Goal: Task Accomplishment & Management: Manage account settings

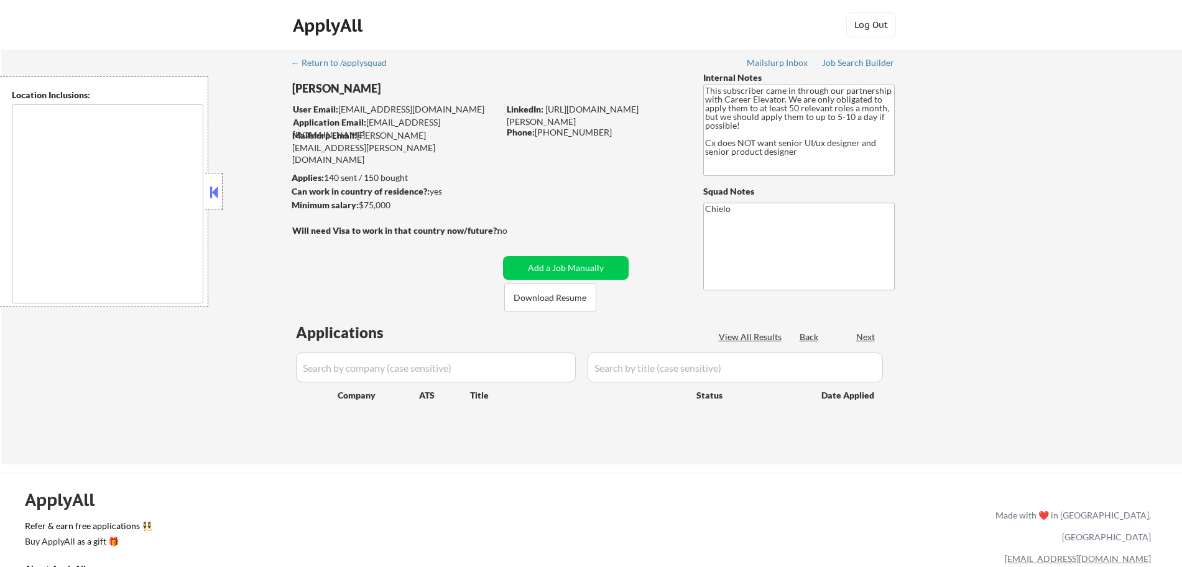
type textarea "[GEOGRAPHIC_DATA], [GEOGRAPHIC_DATA] [GEOGRAPHIC_DATA], [GEOGRAPHIC_DATA] [GEOG…"
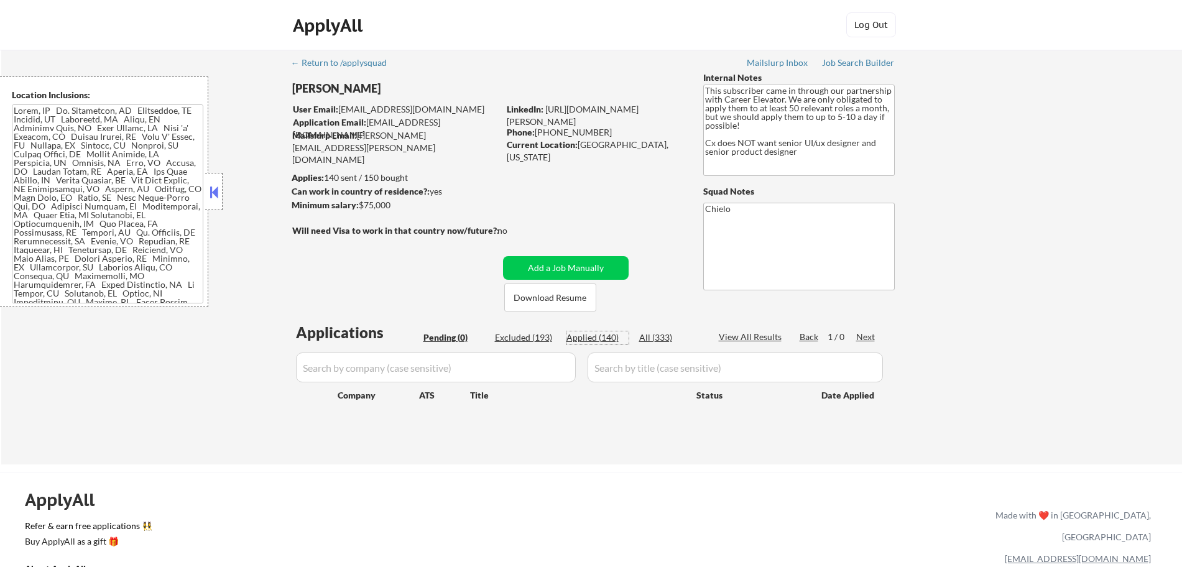
click at [602, 337] on div "Applied (140)" at bounding box center [598, 337] width 62 height 12
select select ""applied""
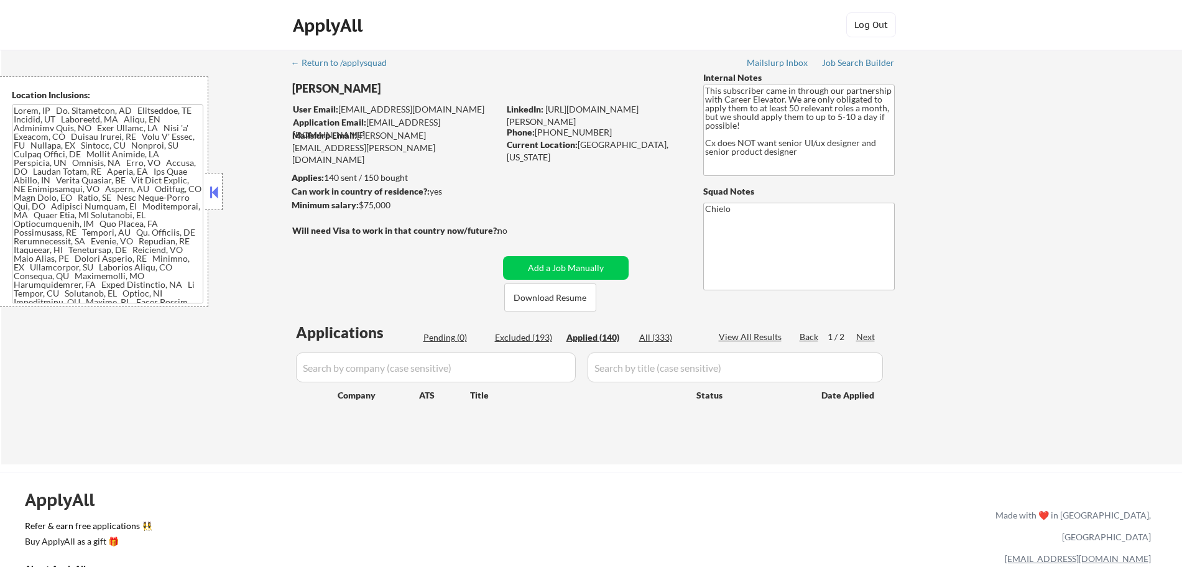
select select ""applied""
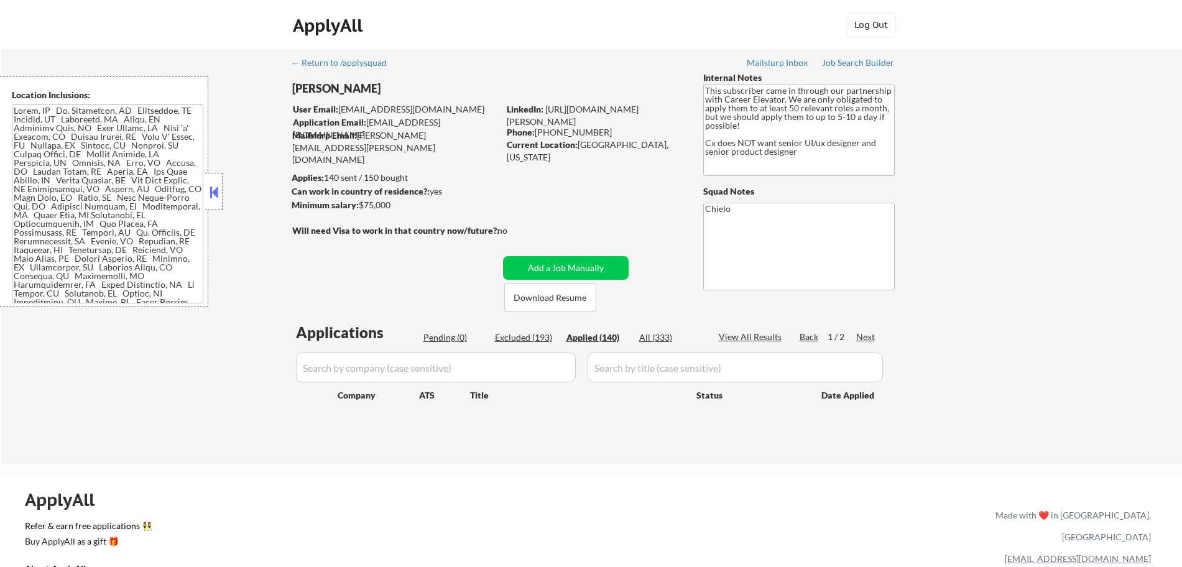
select select ""applied""
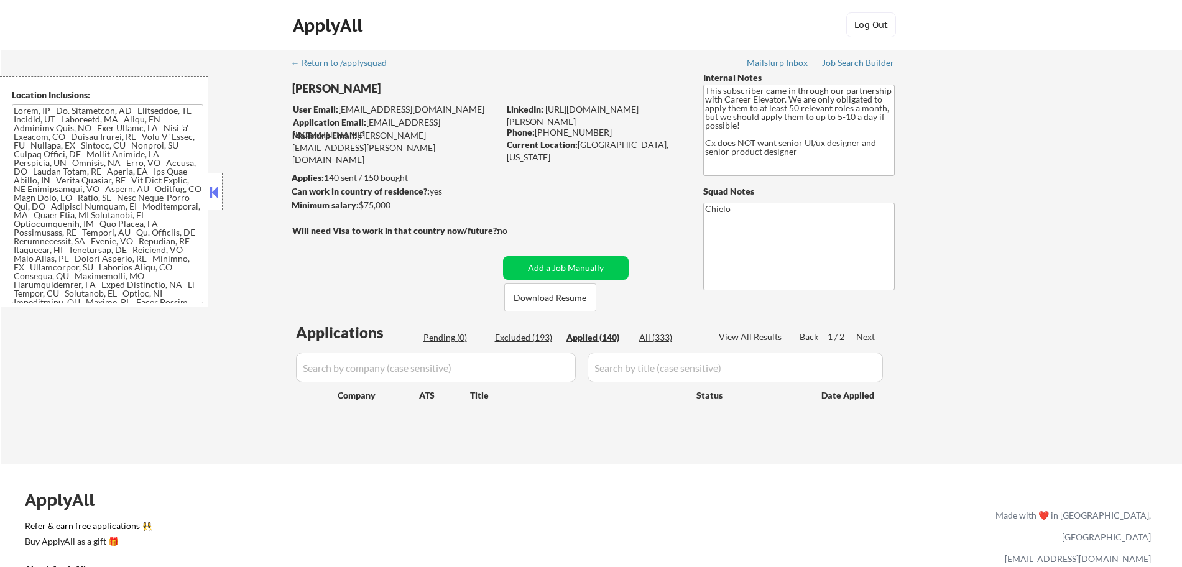
select select ""applied""
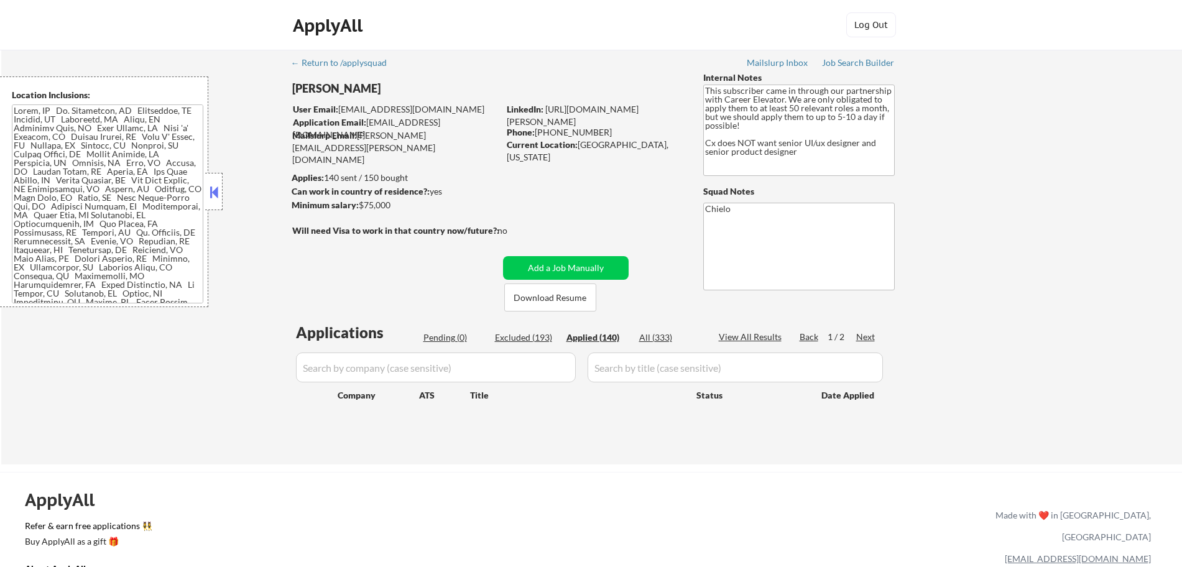
select select ""applied""
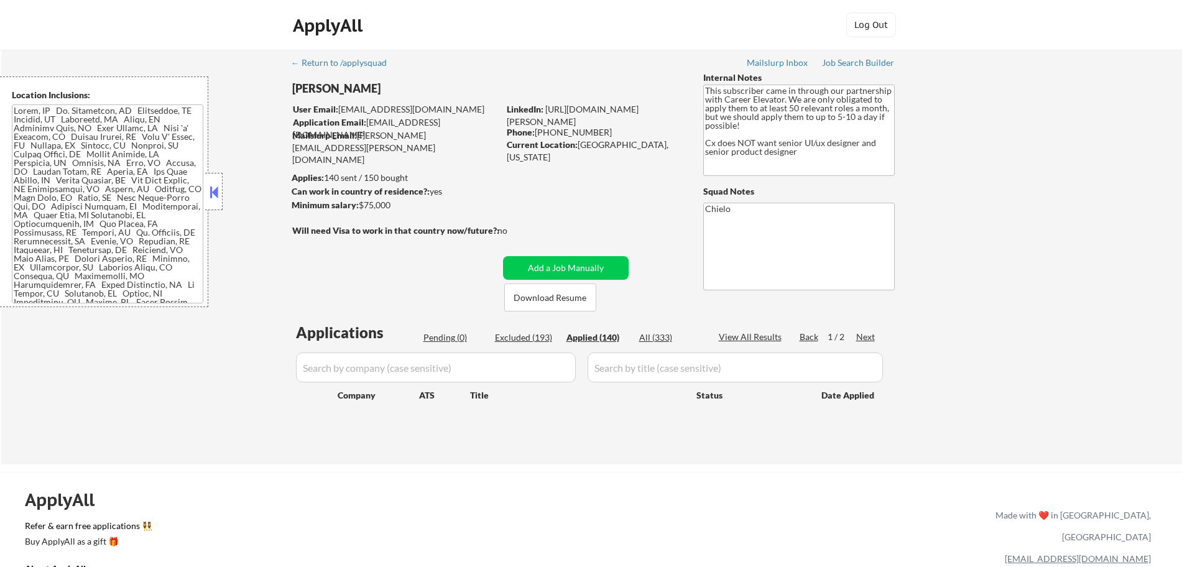
select select ""applied""
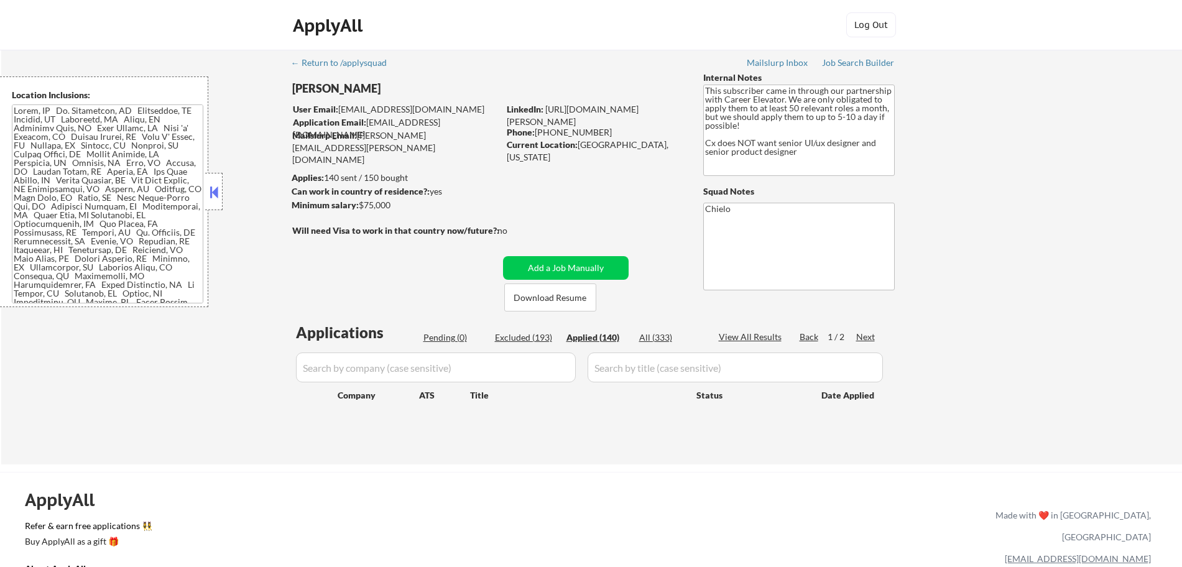
select select ""applied""
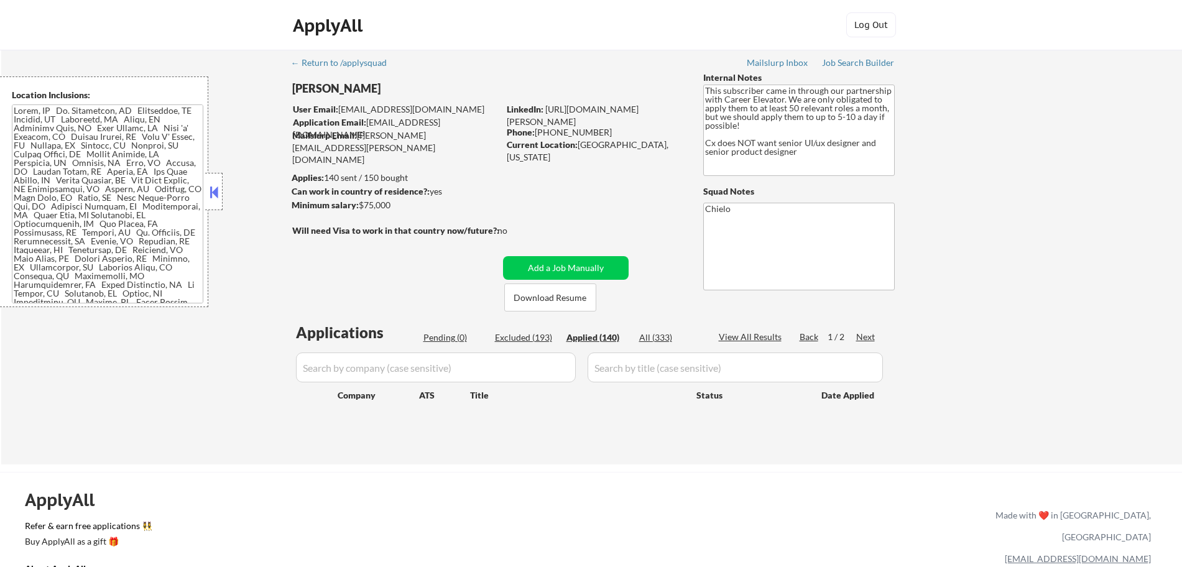
select select ""applied""
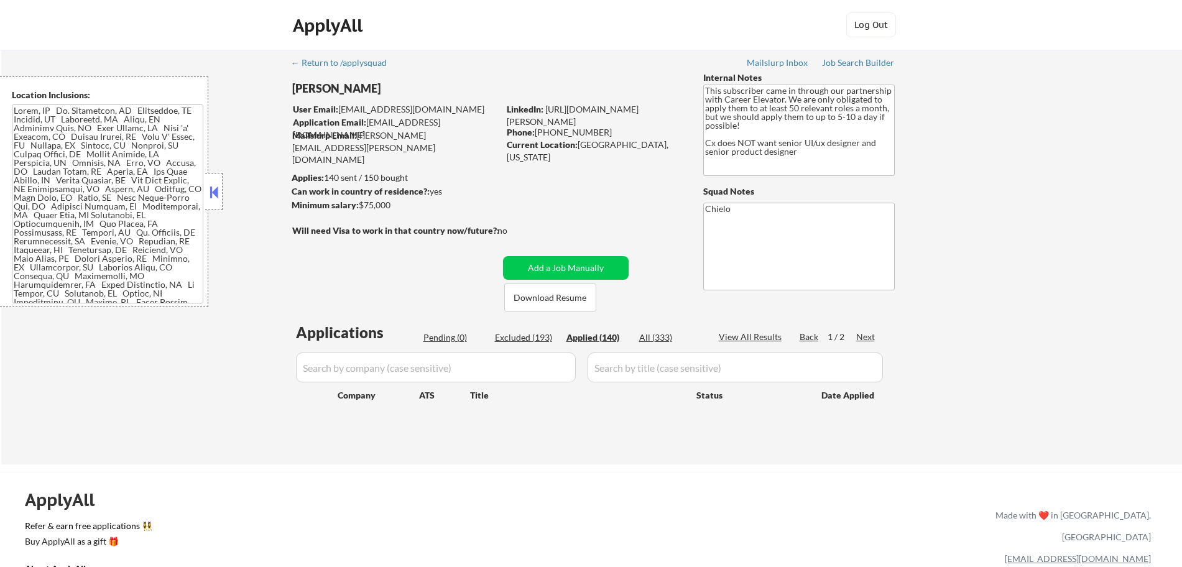
select select ""applied""
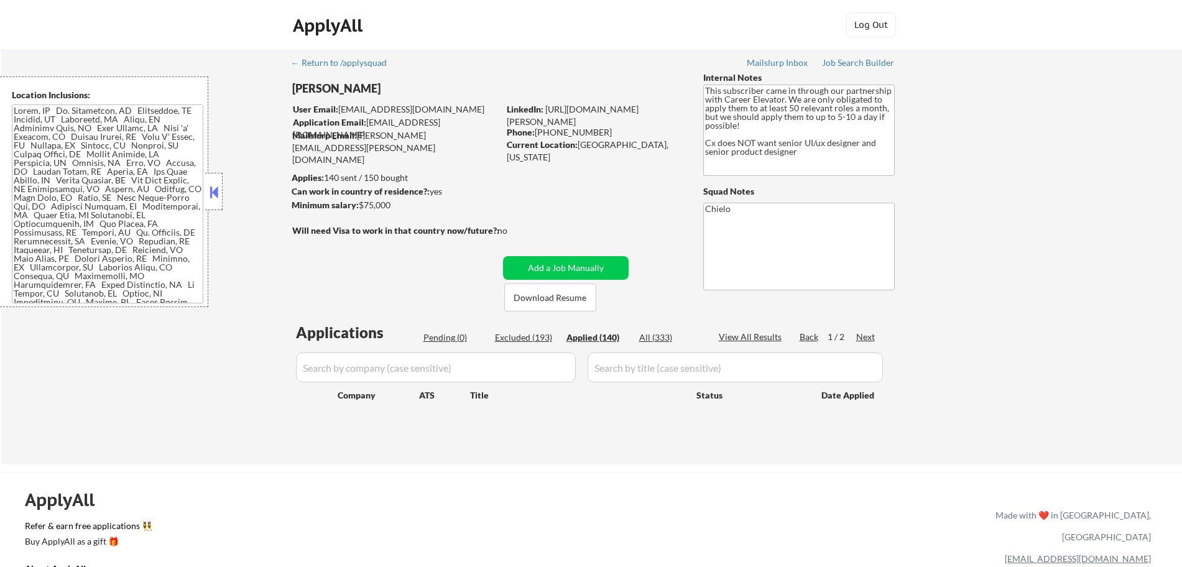
select select ""applied""
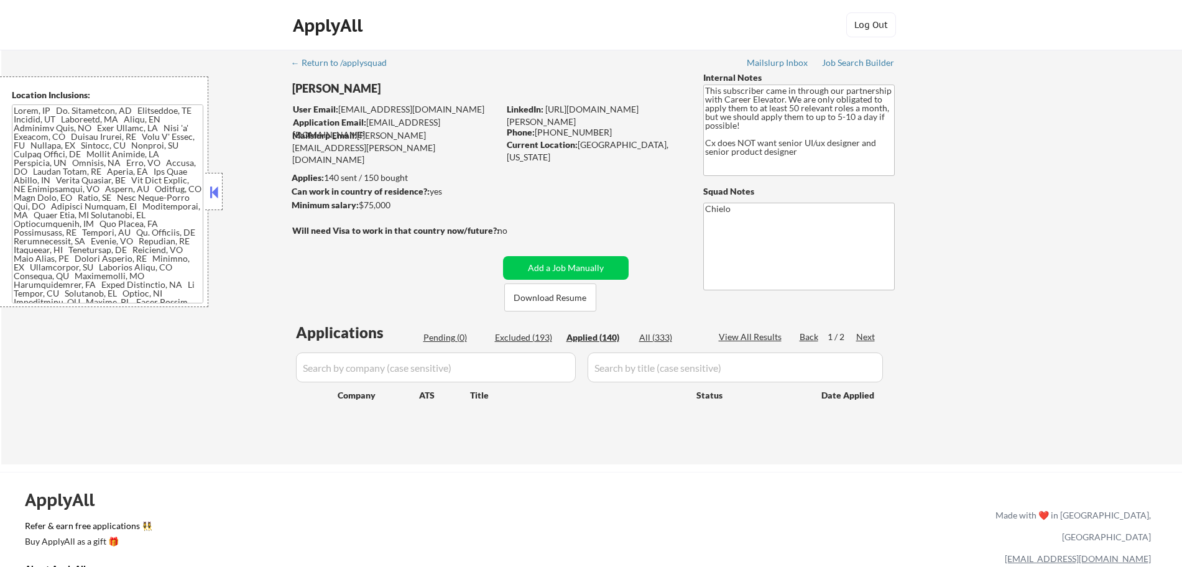
select select ""applied""
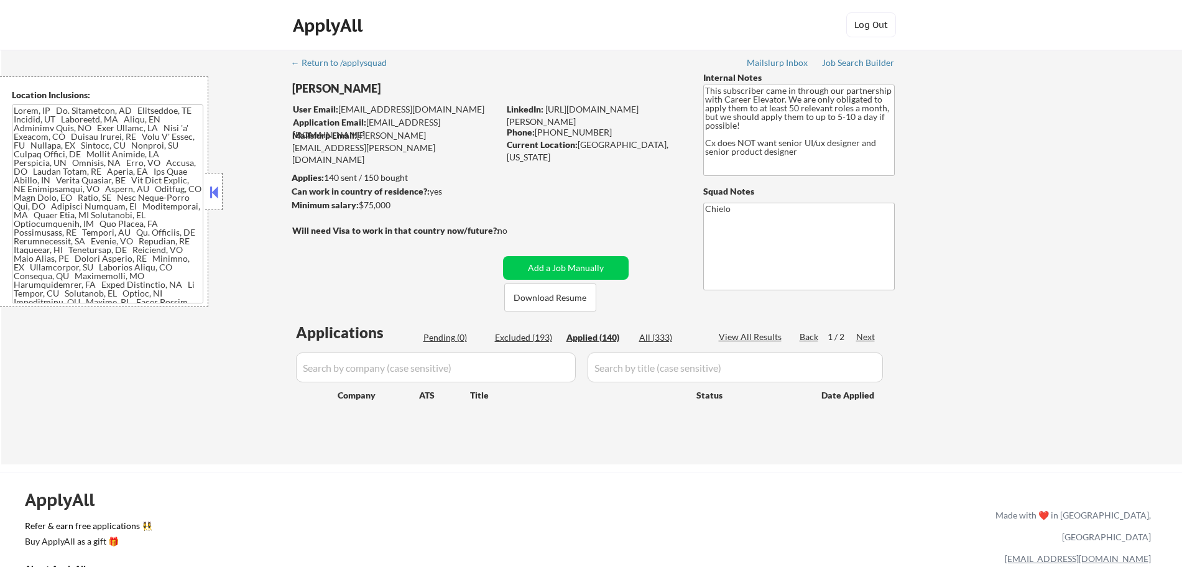
select select ""applied""
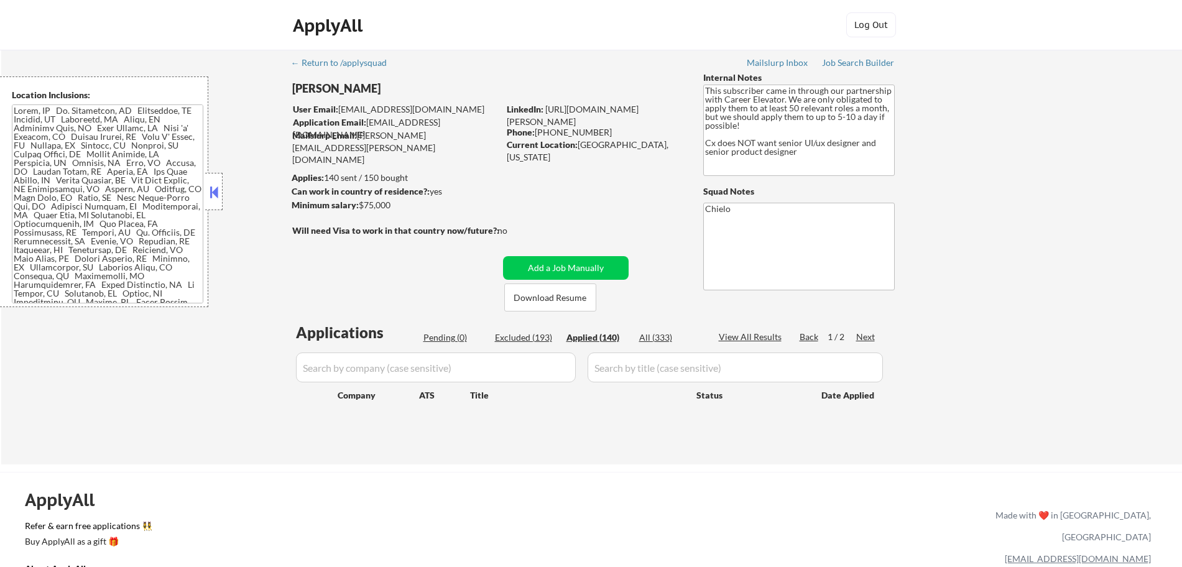
select select ""applied""
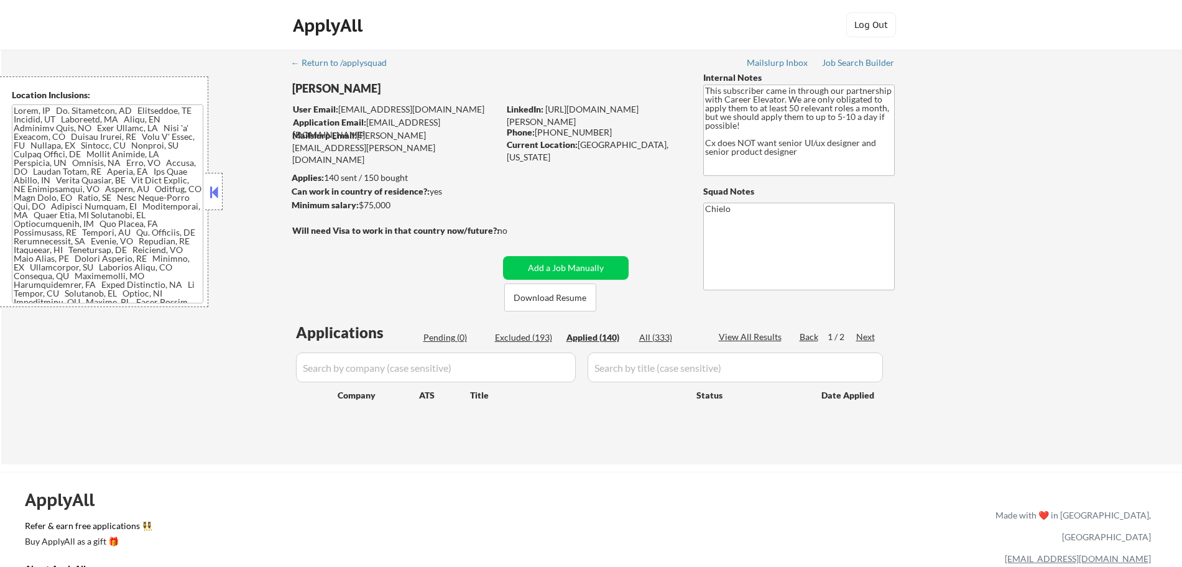
select select ""applied""
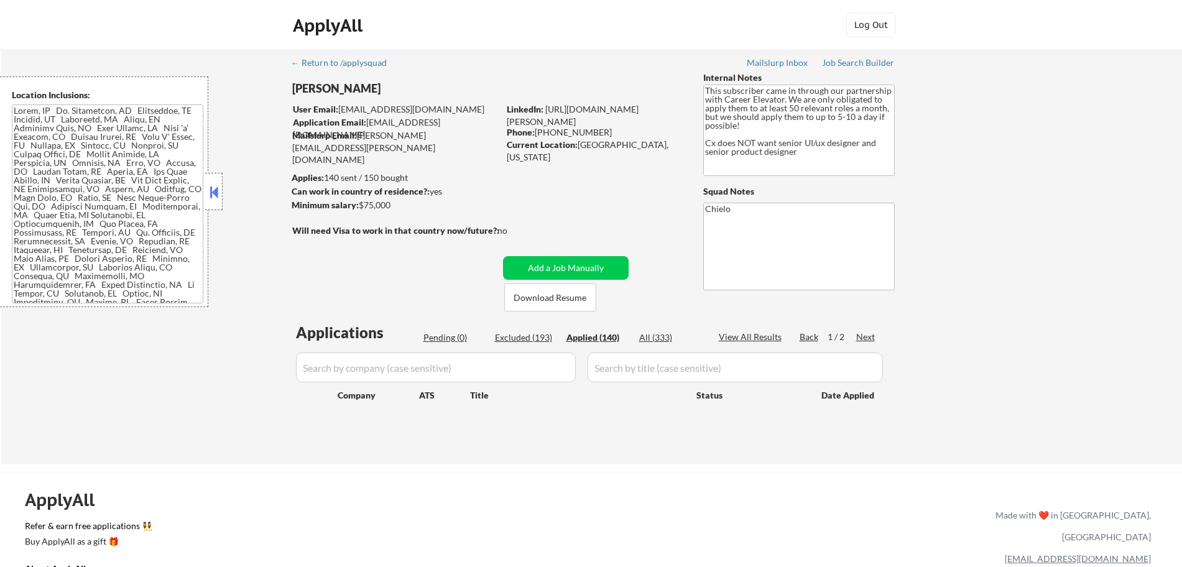
select select ""applied""
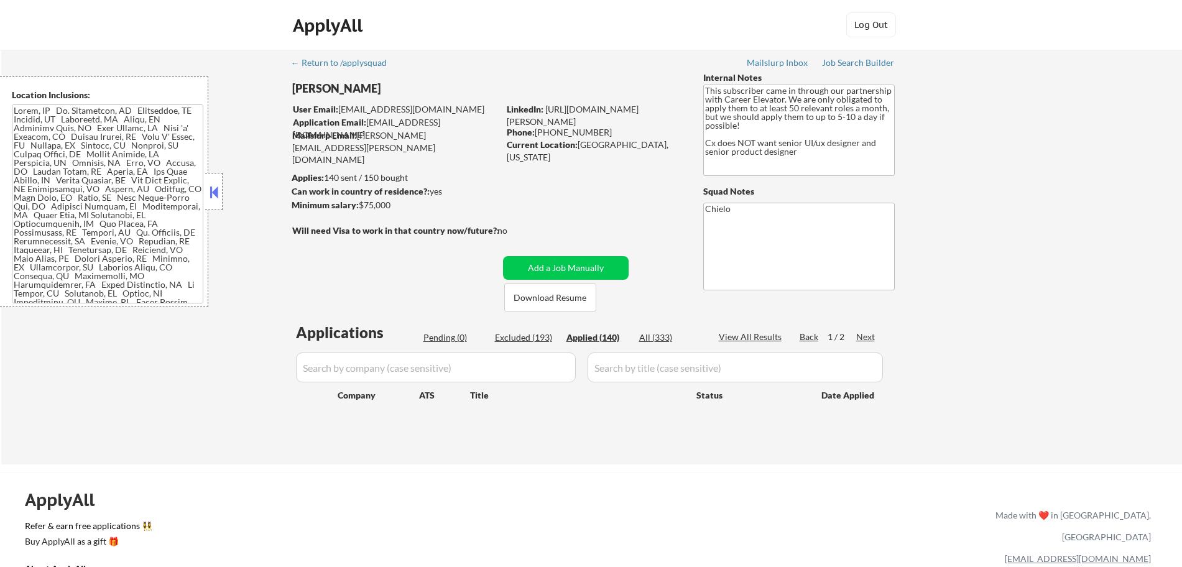
select select ""applied""
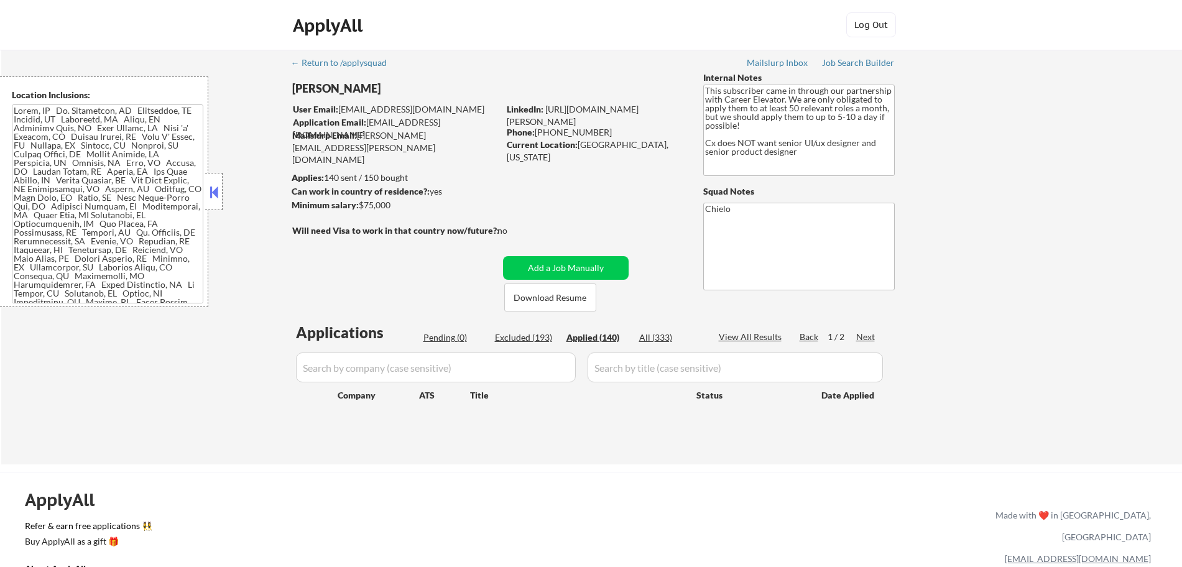
select select ""applied""
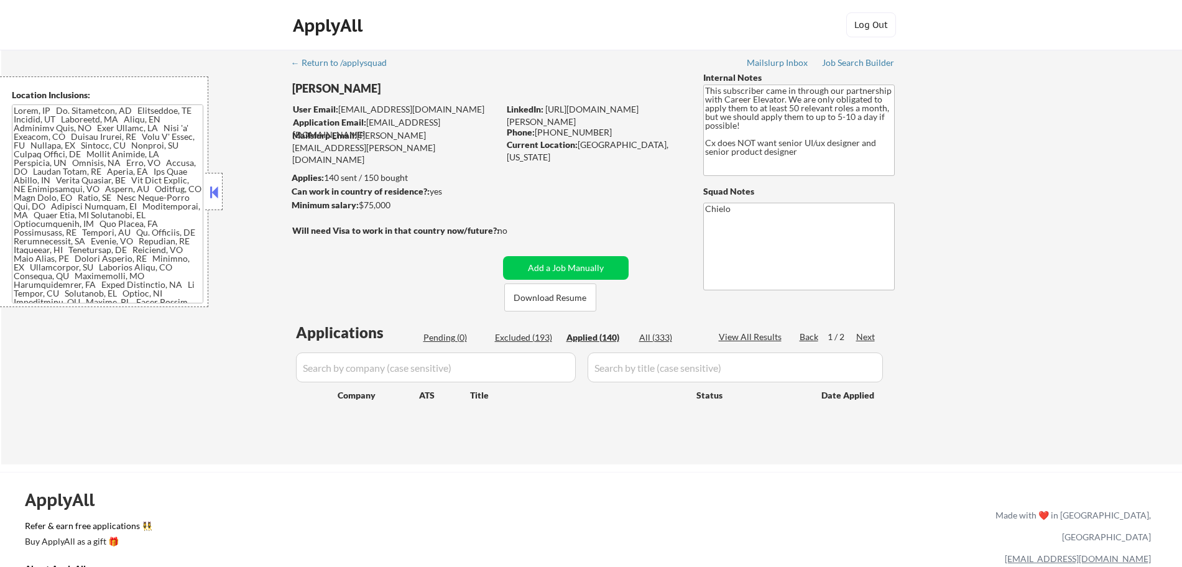
select select ""applied""
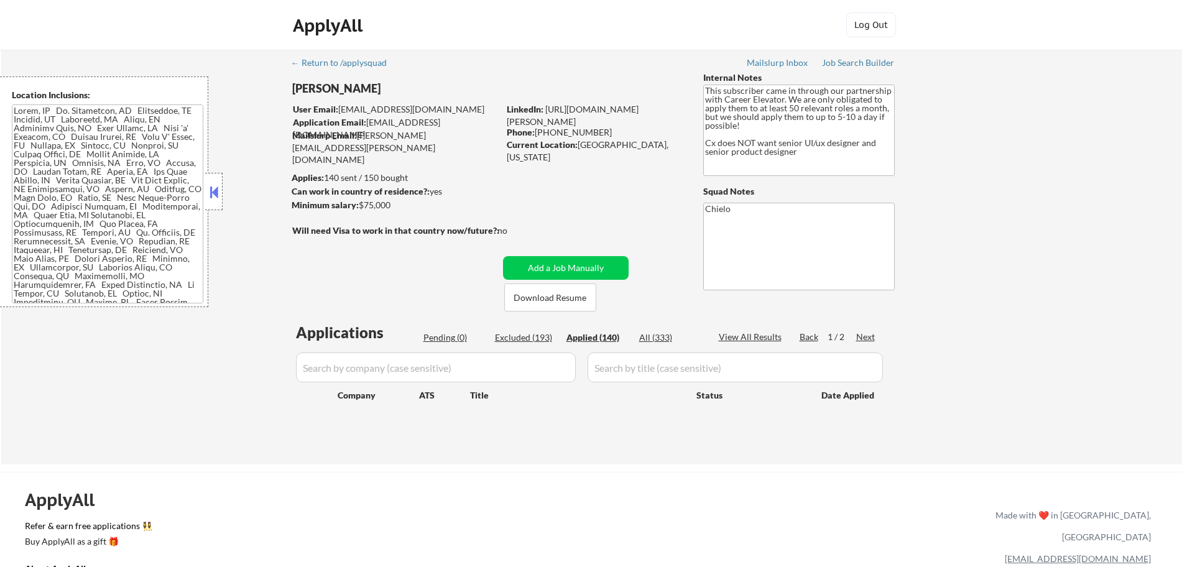
select select ""applied""
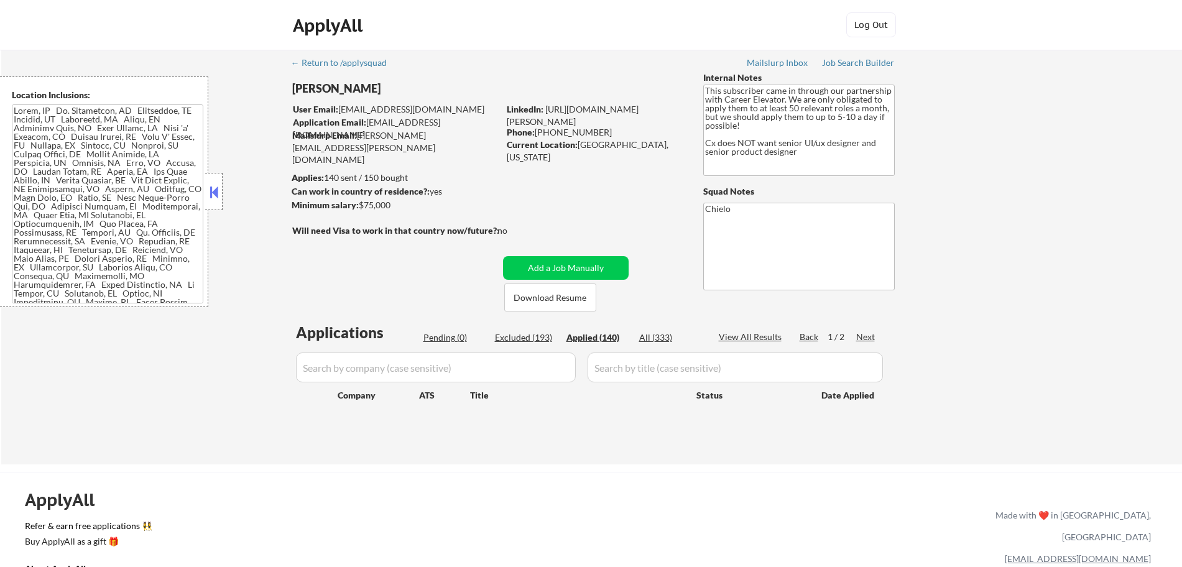
select select ""applied""
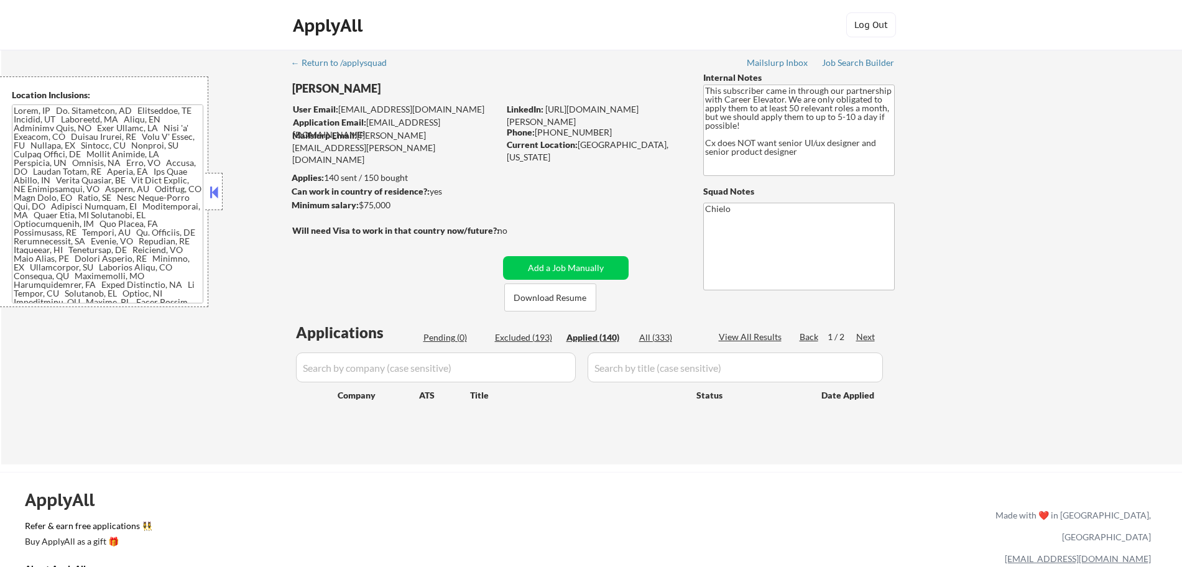
select select ""applied""
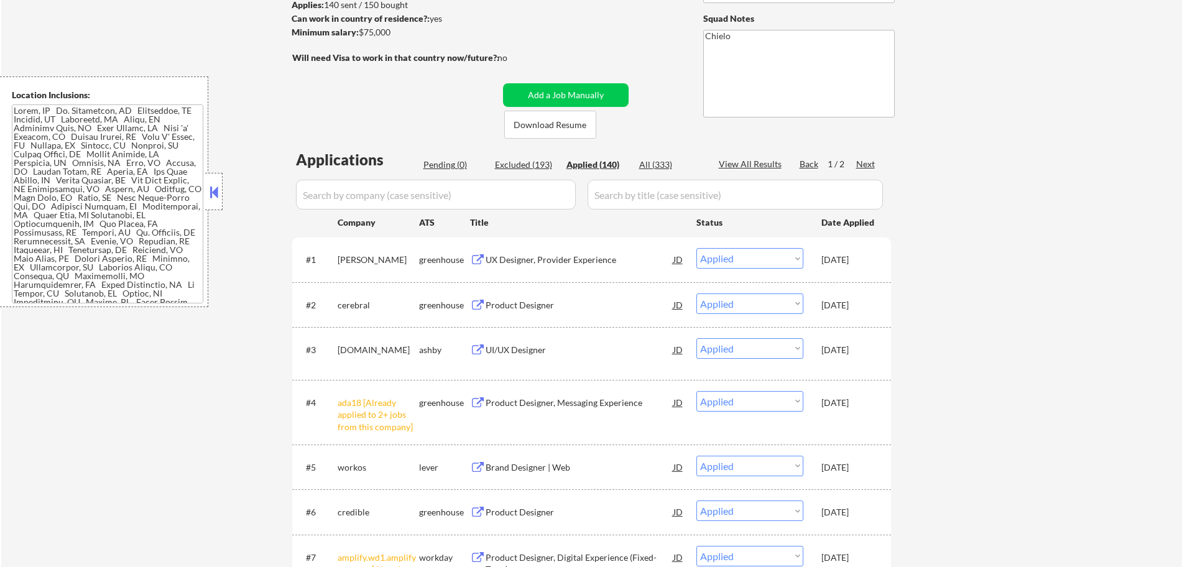
scroll to position [172, 0]
